Goal: Task Accomplishment & Management: Manage account settings

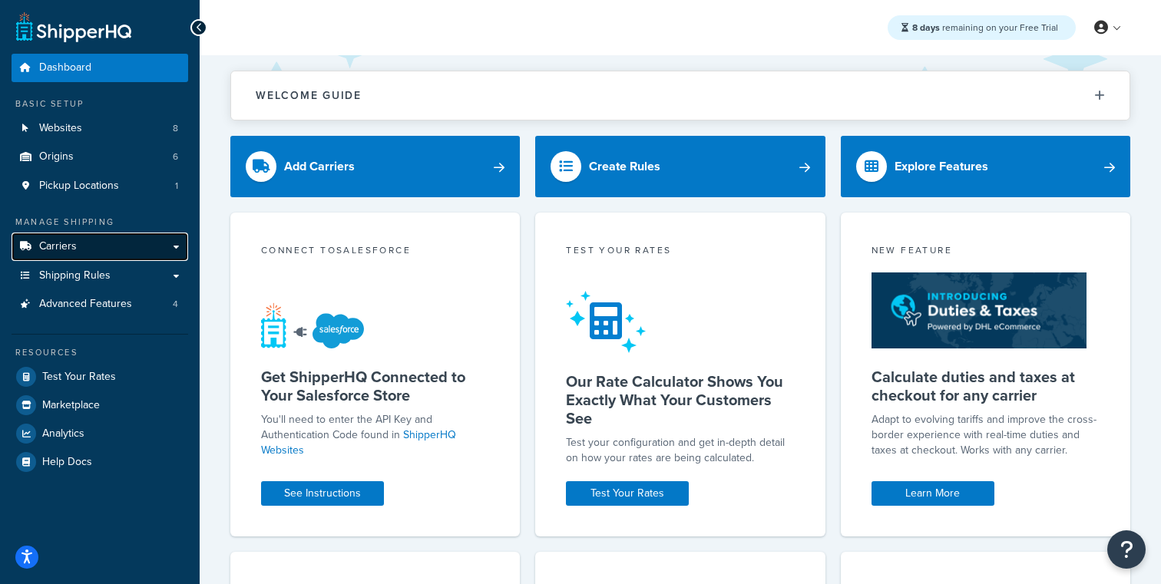
click at [91, 249] on link "Carriers" at bounding box center [100, 247] width 177 height 28
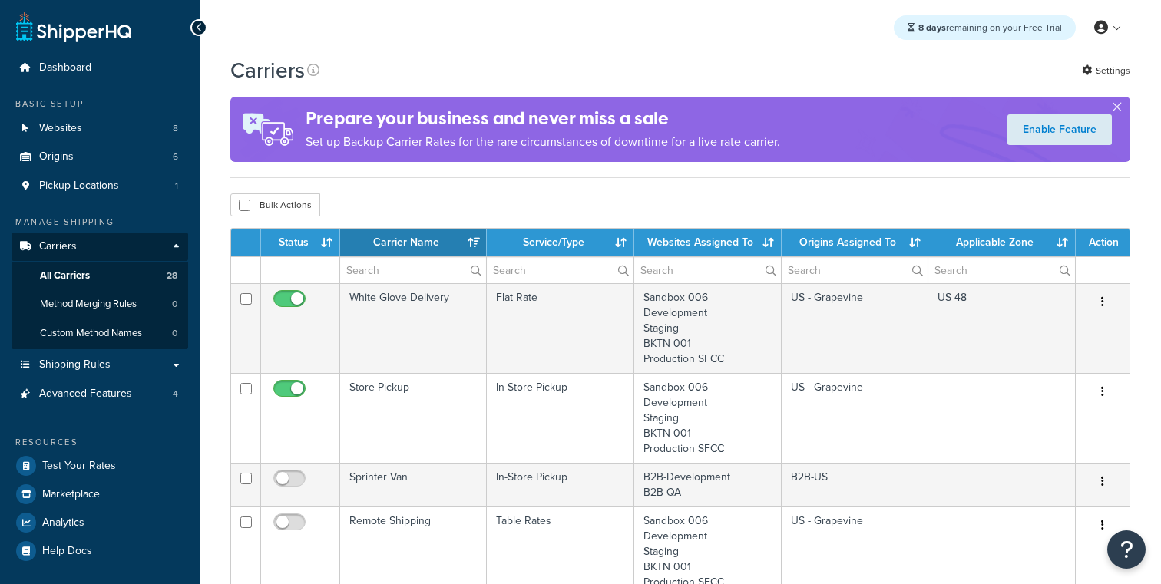
select select "15"
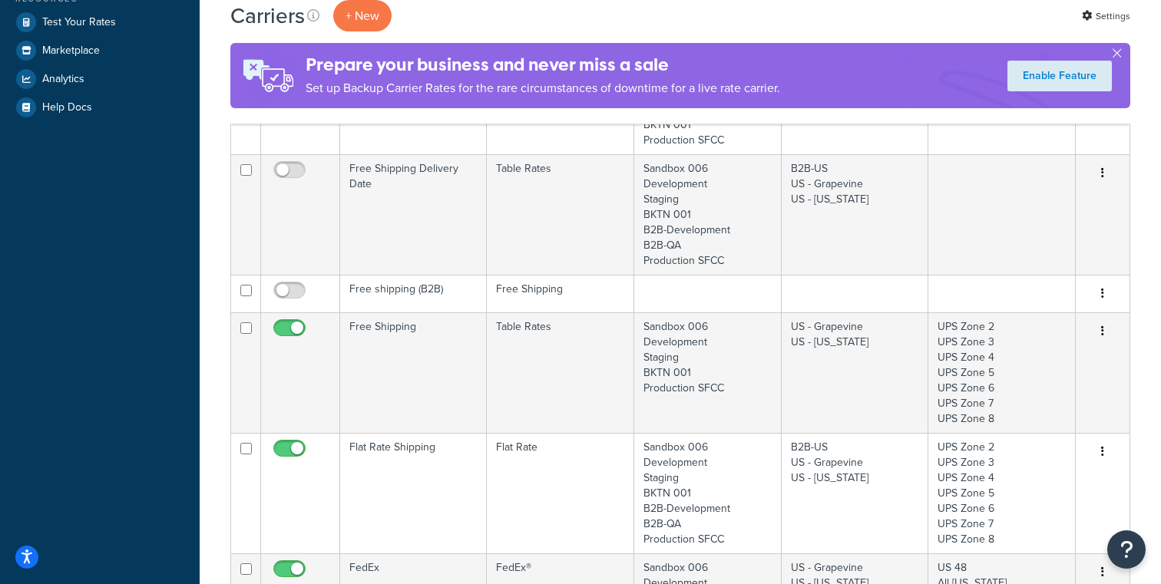
scroll to position [452, 0]
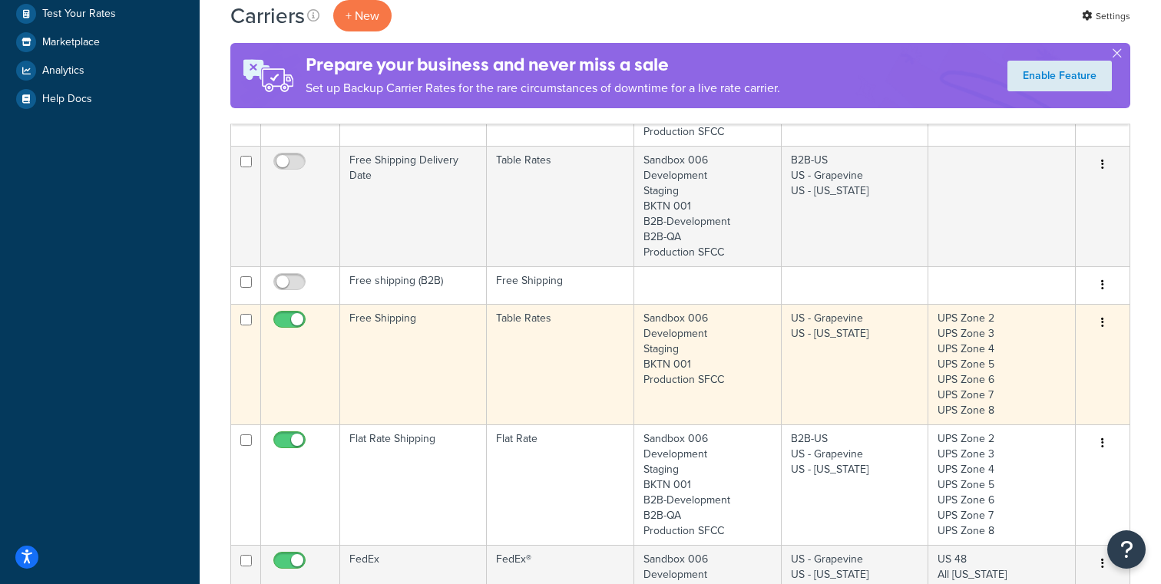
click at [371, 339] on td "Free Shipping" at bounding box center [413, 364] width 147 height 121
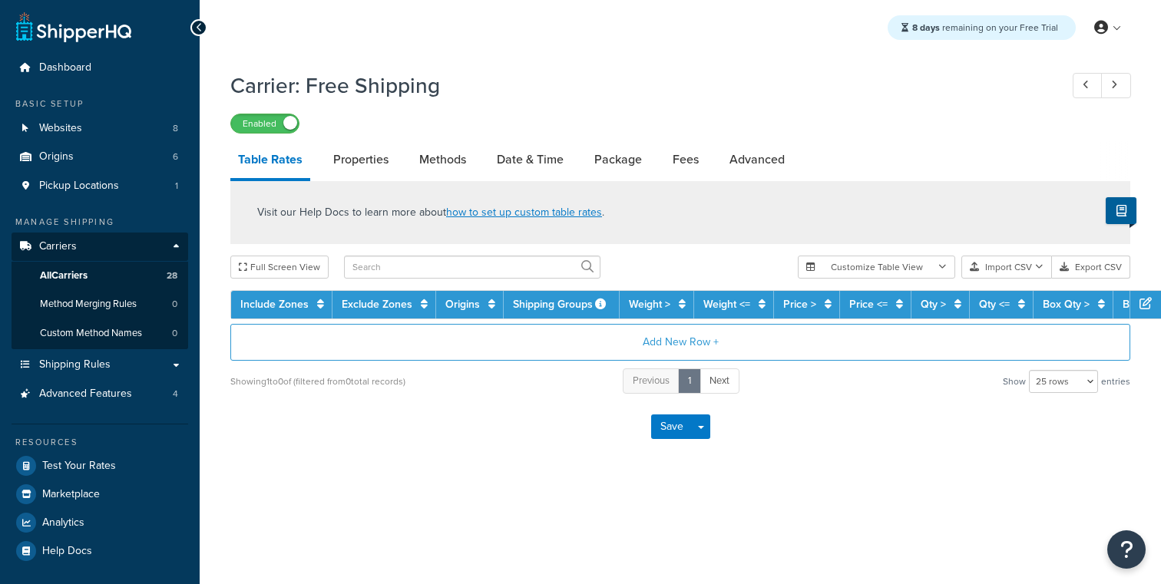
select select "25"
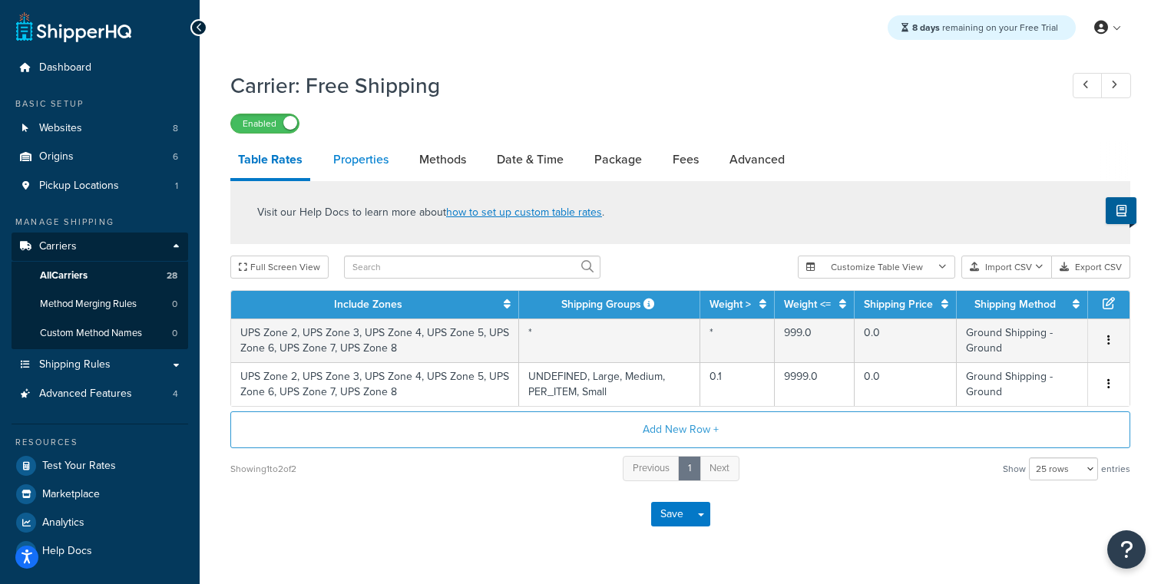
click at [384, 160] on link "Properties" at bounding box center [361, 159] width 71 height 37
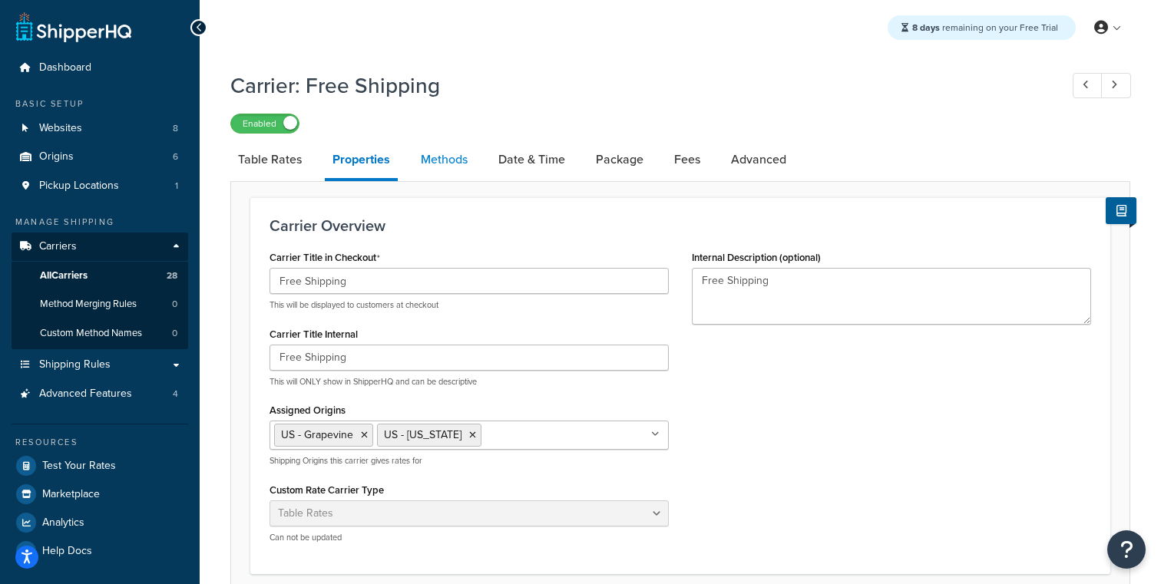
click at [443, 165] on link "Methods" at bounding box center [444, 159] width 62 height 37
select select "25"
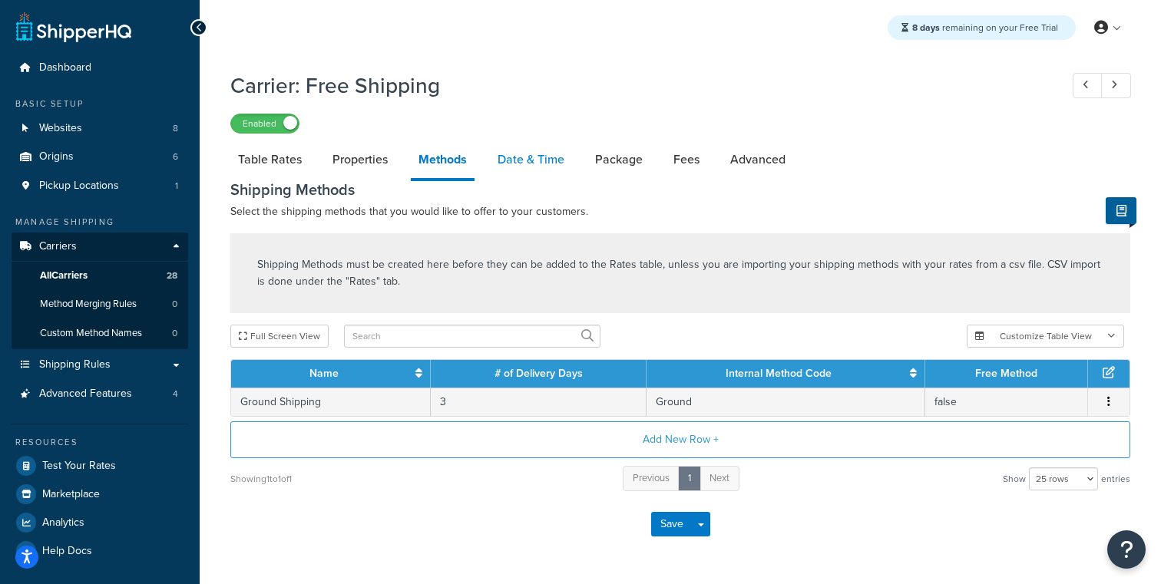
click at [508, 163] on link "Date & Time" at bounding box center [531, 159] width 82 height 37
select select "yMEd"
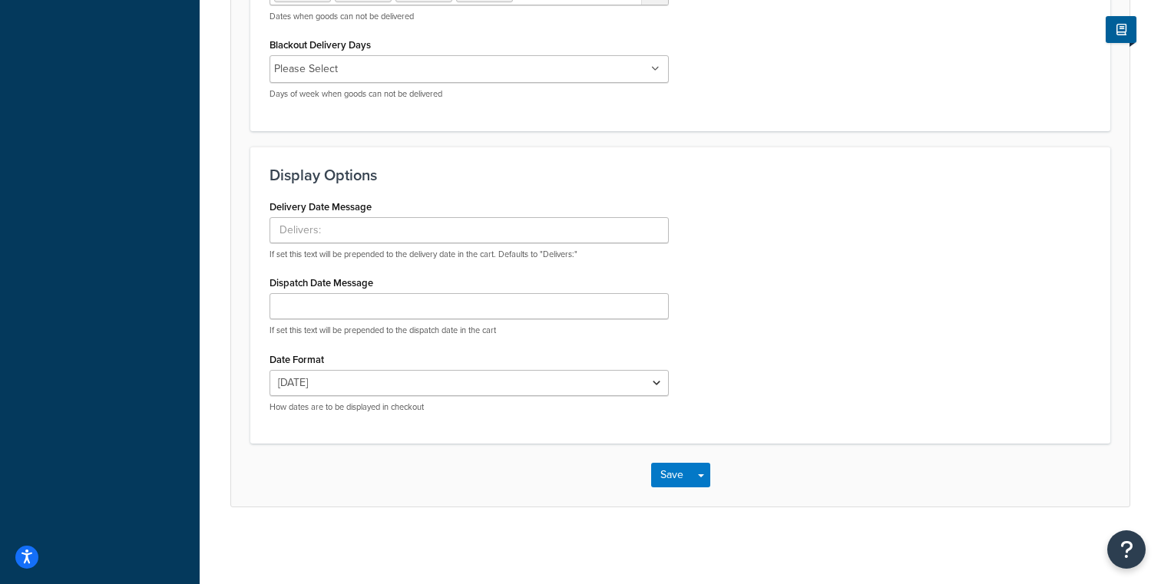
scroll to position [981, 0]
click at [351, 234] on input "Delivery Date Message" at bounding box center [469, 230] width 399 height 26
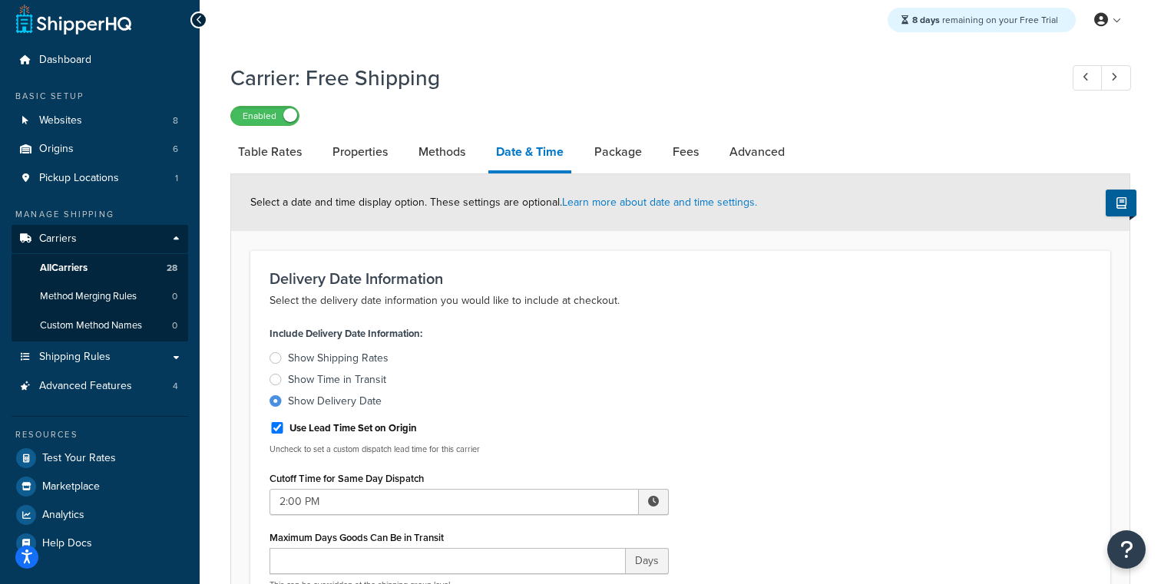
scroll to position [0, 0]
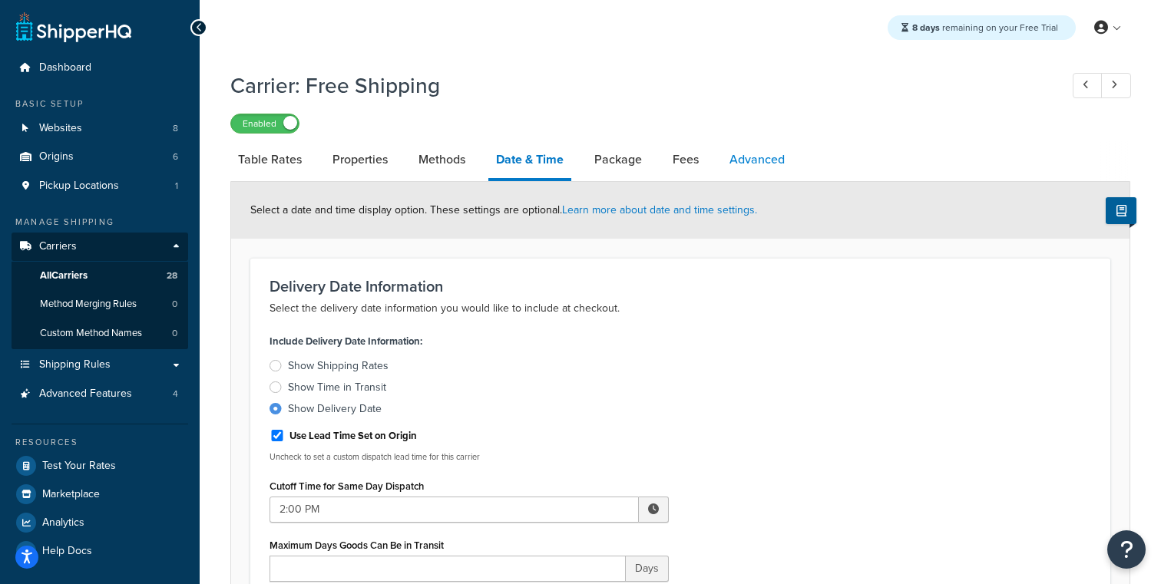
click at [769, 163] on link "Advanced" at bounding box center [757, 159] width 71 height 37
select select "false"
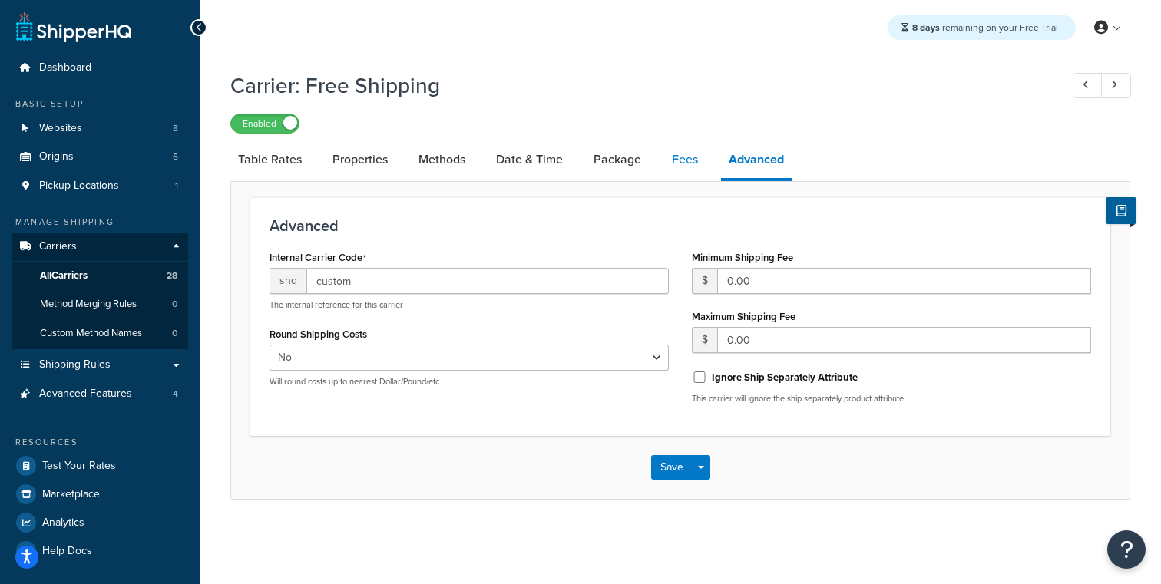
click at [694, 150] on link "Fees" at bounding box center [684, 159] width 41 height 37
select select "AFTER"
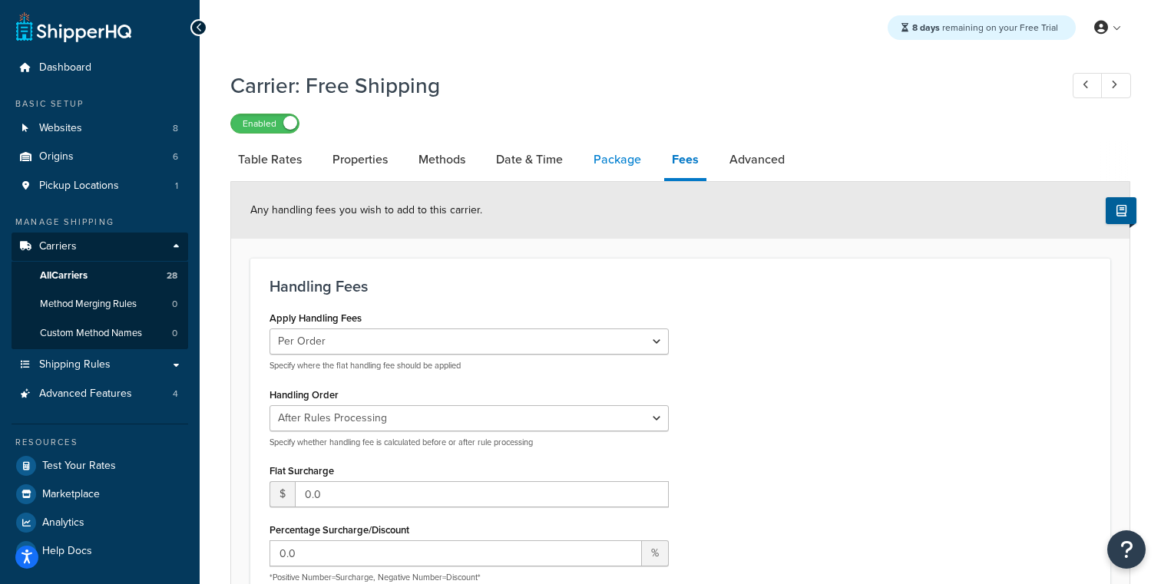
click at [614, 168] on link "Package" at bounding box center [617, 159] width 63 height 37
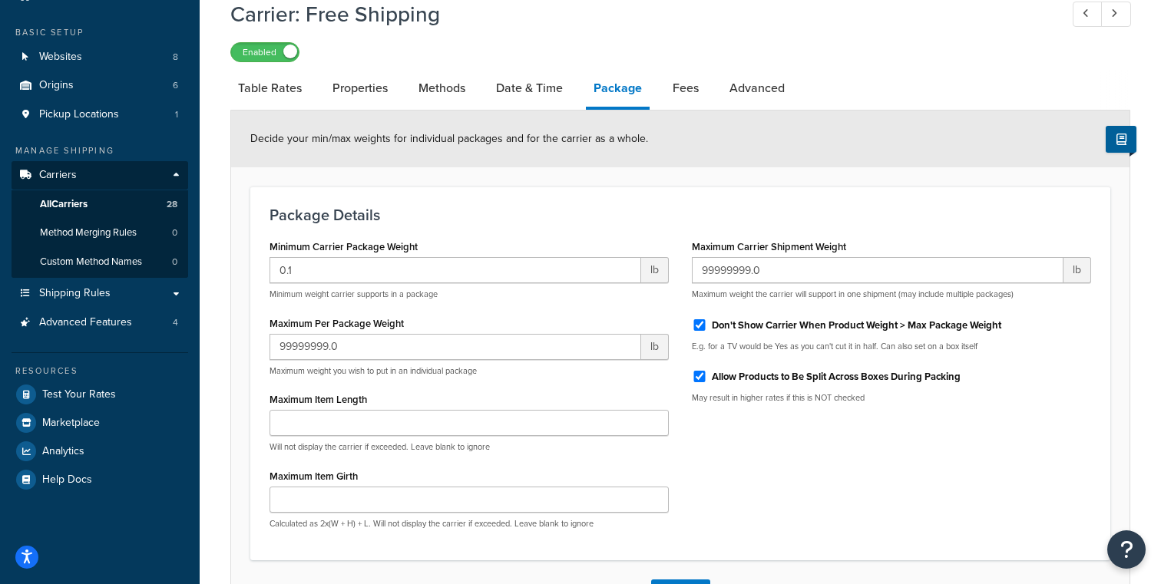
scroll to position [23, 0]
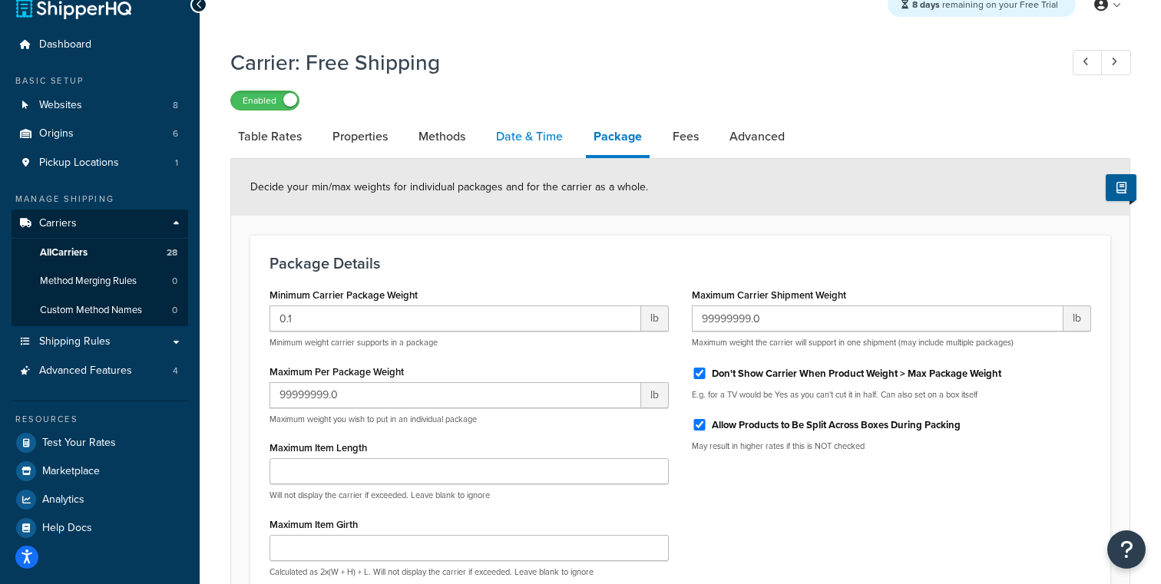
click at [547, 141] on link "Date & Time" at bounding box center [529, 136] width 82 height 37
select select "yMEd"
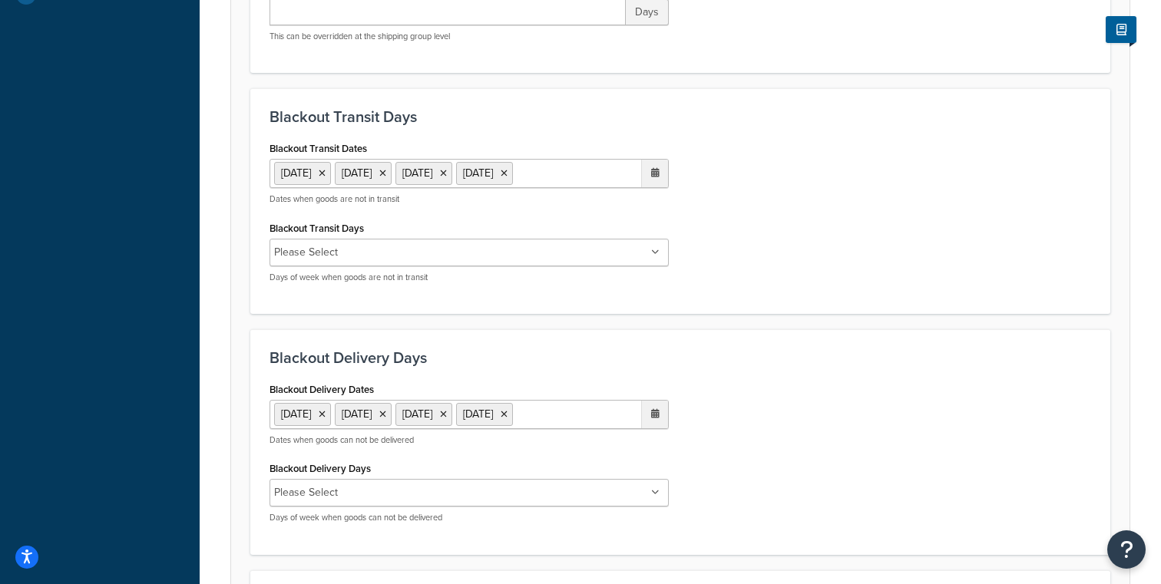
scroll to position [558, 0]
click at [479, 242] on ul "Please Select" at bounding box center [469, 251] width 399 height 28
click at [738, 240] on div "Blackout Transit Dates 1 Sep 2025 11 Nov 2025 27 Nov 2025 25 Dec 2025 ‹ Decembe…" at bounding box center [680, 214] width 845 height 157
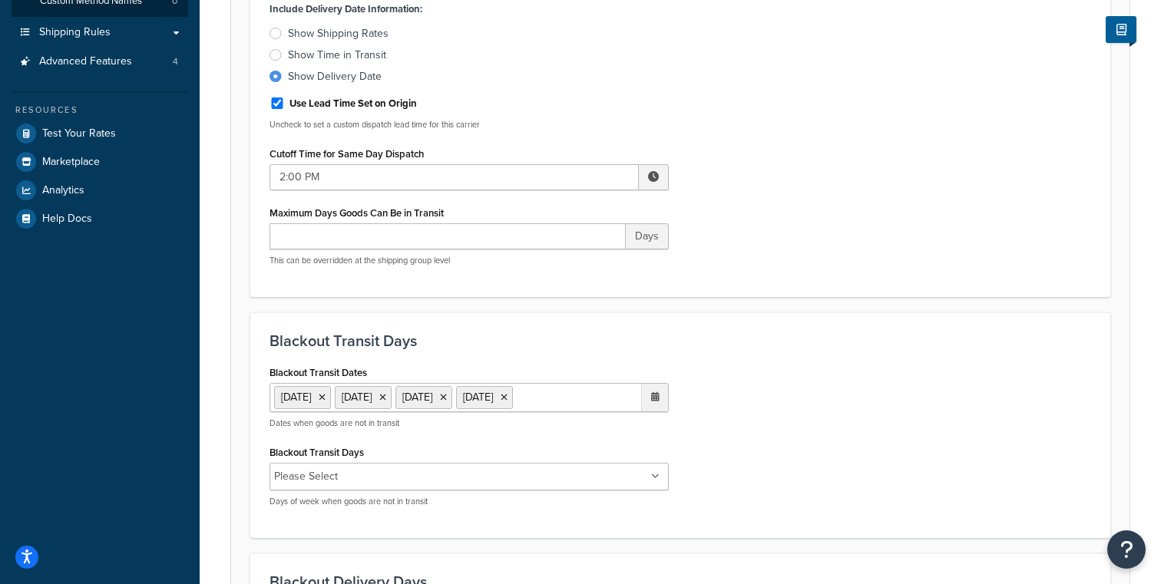
scroll to position [0, 0]
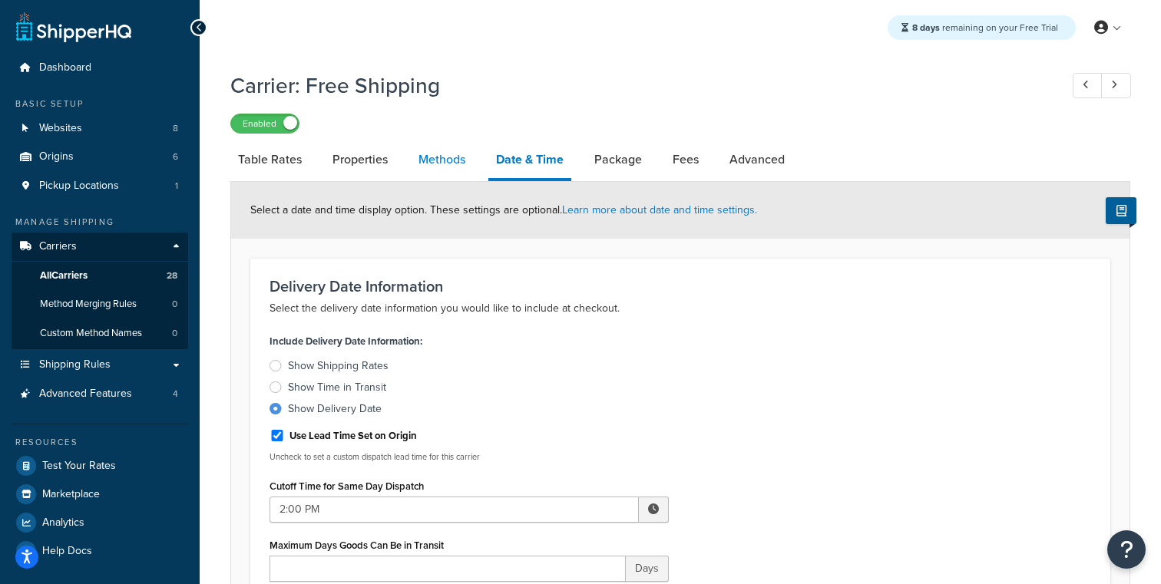
click at [454, 170] on link "Methods" at bounding box center [442, 159] width 62 height 37
select select "25"
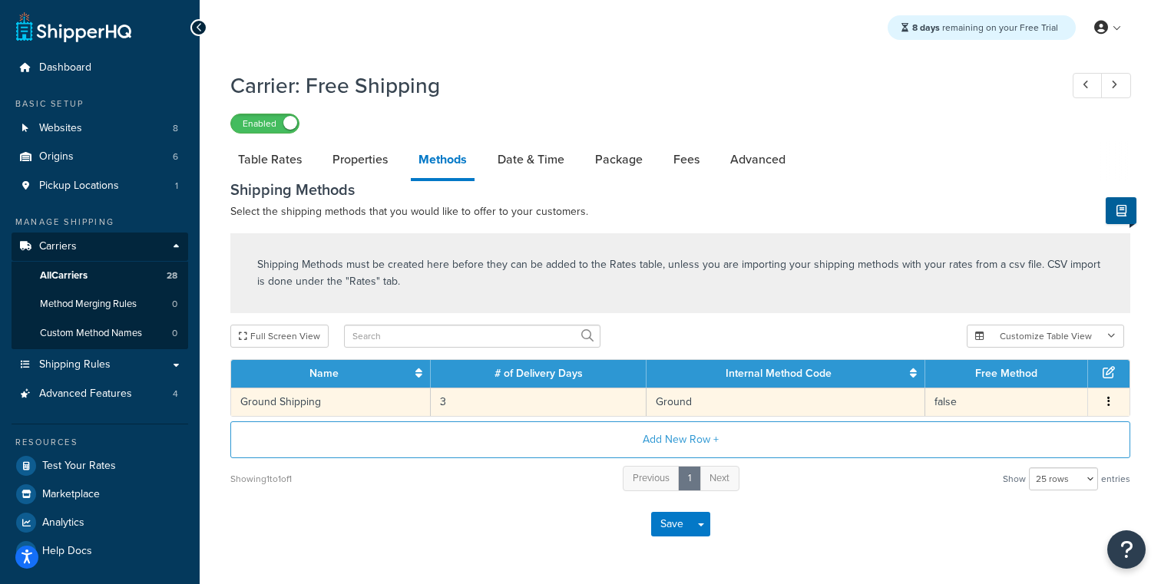
click at [1110, 405] on icon "button" at bounding box center [1108, 401] width 3 height 11
click at [1051, 382] on div "Edit" at bounding box center [1031, 389] width 109 height 31
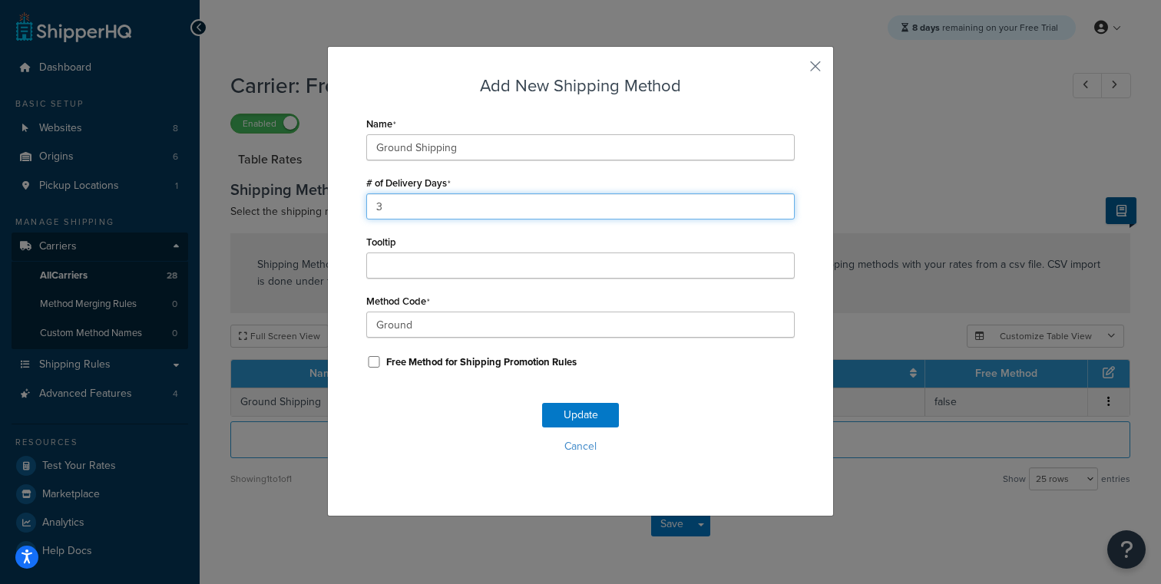
drag, startPoint x: 404, startPoint y: 207, endPoint x: 361, endPoint y: 209, distance: 43.0
click at [362, 209] on div "Add New Shipping Method Name Ground Shipping # of Delivery Days 3 Tooltip Metho…" at bounding box center [580, 281] width 507 height 471
type input "2"
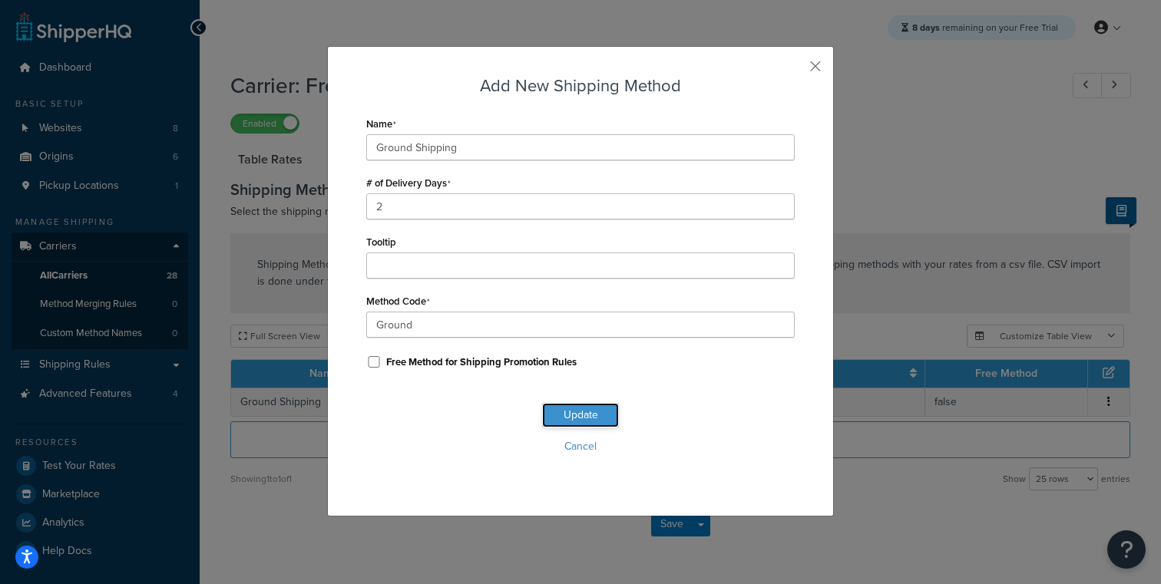
click at [576, 417] on button "Update" at bounding box center [580, 415] width 77 height 25
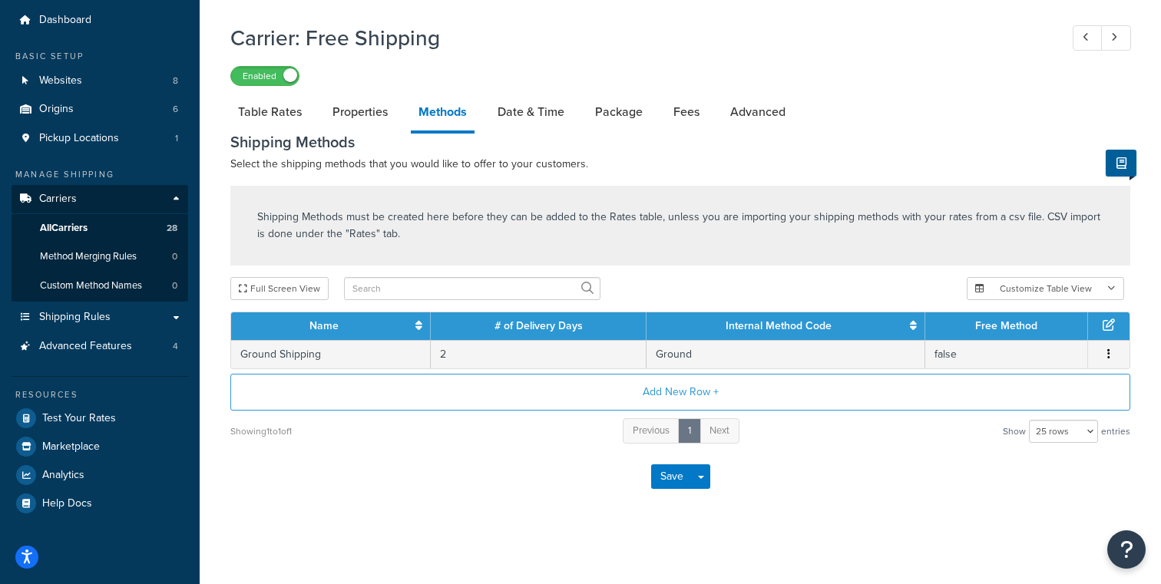
scroll to position [51, 0]
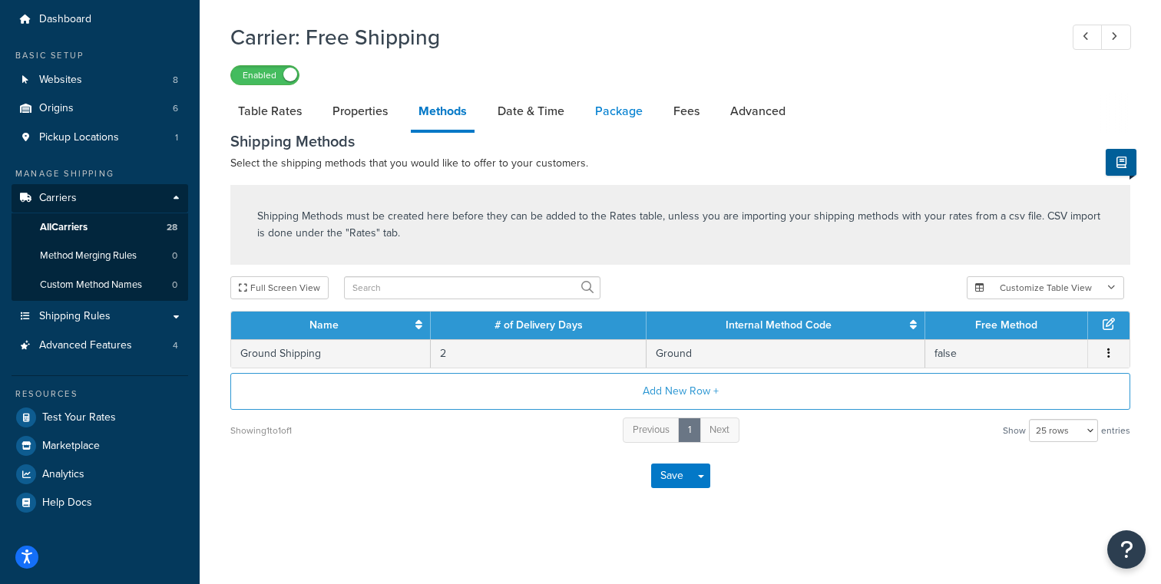
click at [624, 113] on link "Package" at bounding box center [618, 111] width 63 height 37
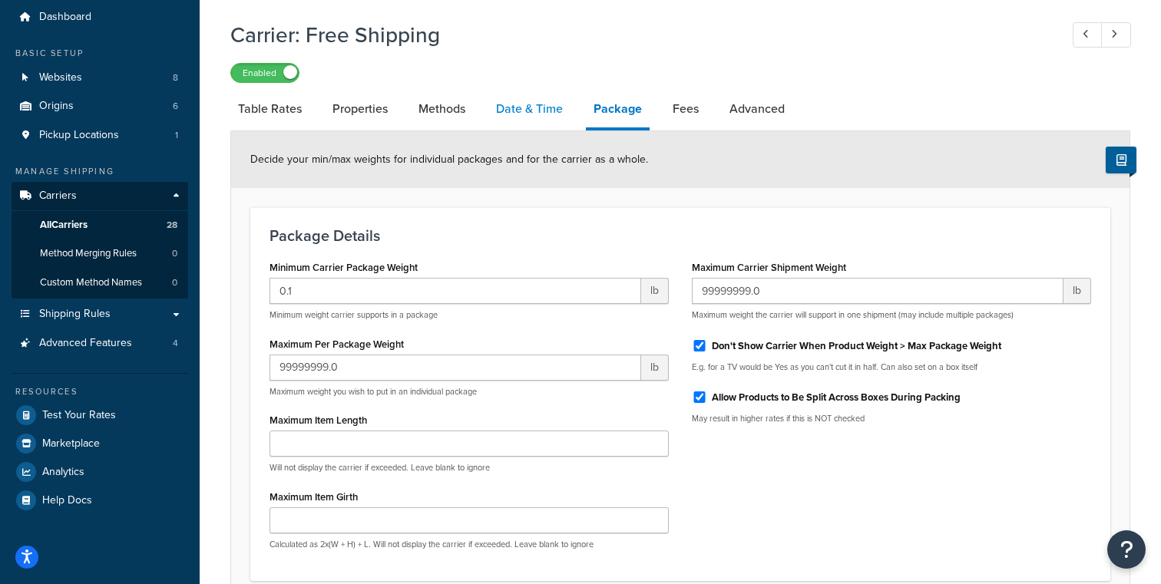
click at [570, 107] on link "Date & Time" at bounding box center [529, 109] width 82 height 37
select select "yMEd"
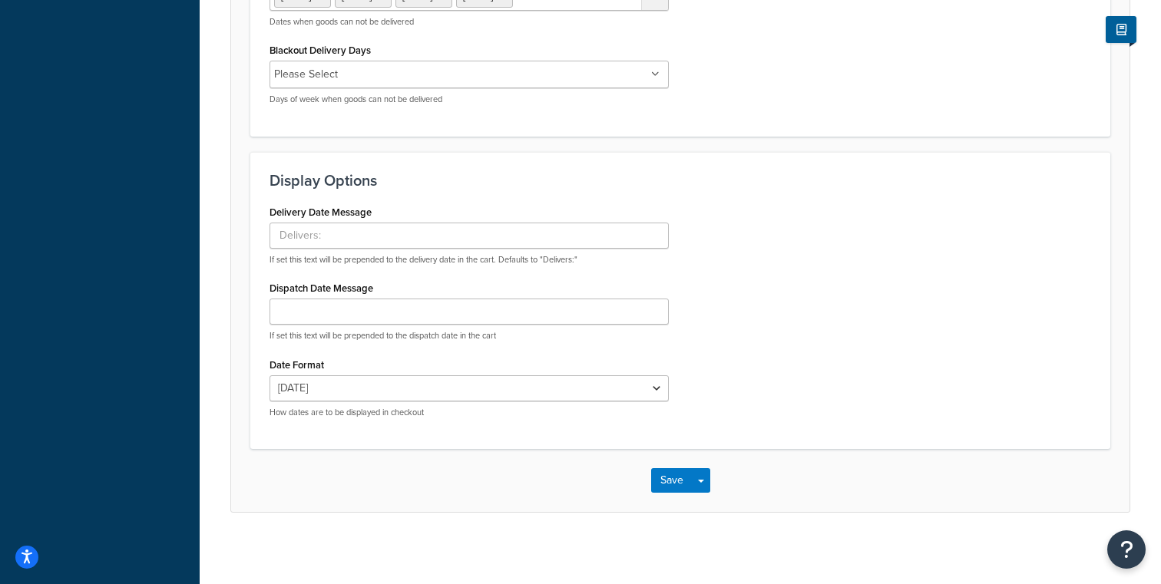
scroll to position [982, 0]
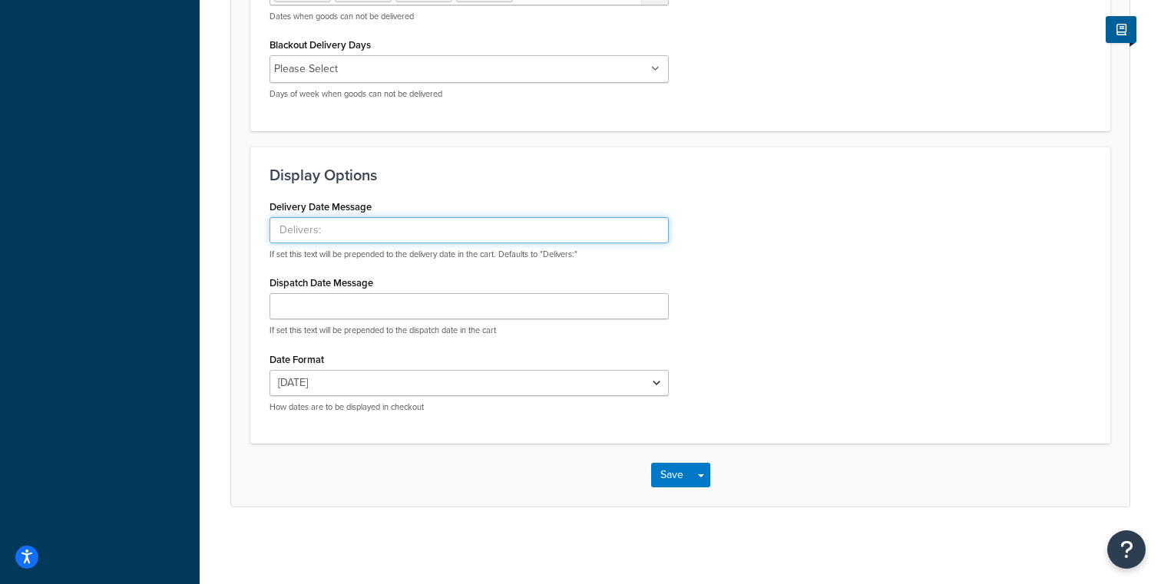
click at [315, 230] on input "Delivery Date Message" at bounding box center [469, 230] width 399 height 26
type input "Estimated Delivery:"
click at [665, 476] on button "Save" at bounding box center [671, 475] width 41 height 25
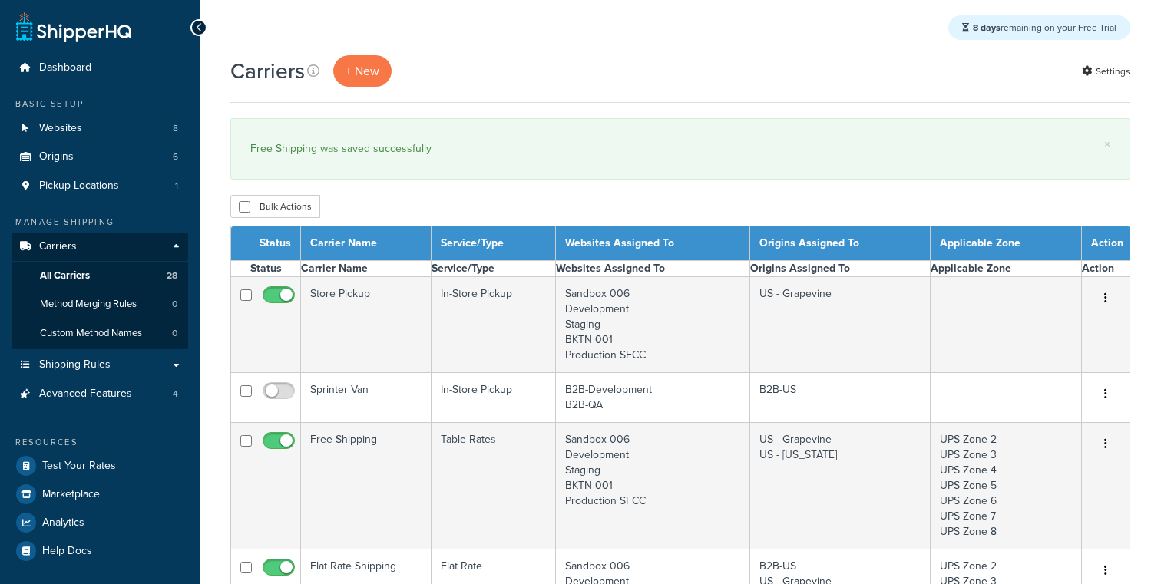
select select "15"
